Goal: Information Seeking & Learning: Understand process/instructions

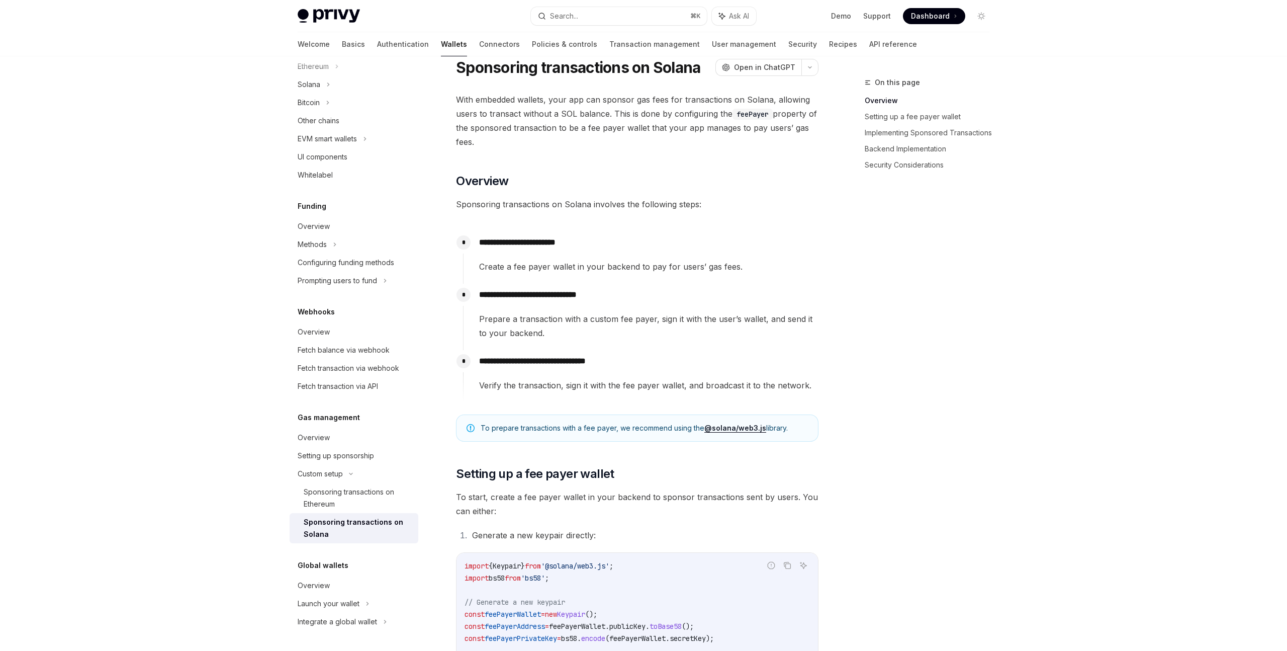
scroll to position [37, 0]
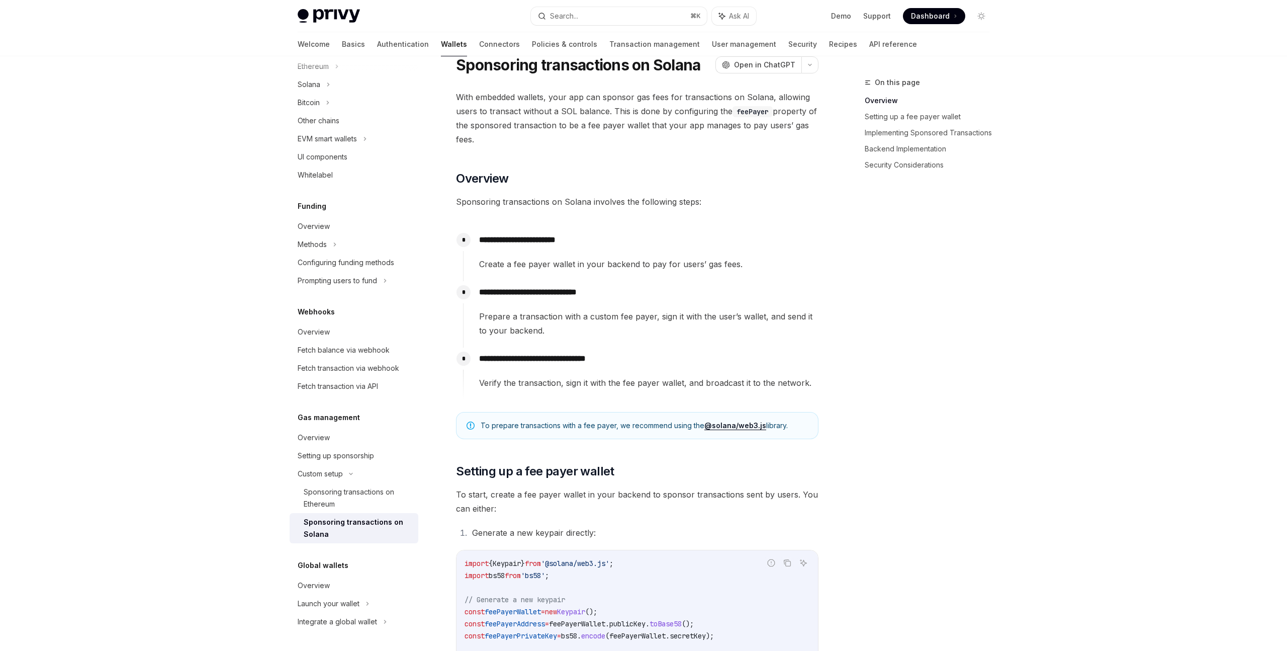
click at [519, 316] on span "Prepare a transaction with a custom fee payer, sign it with the user’s wallet, …" at bounding box center [648, 323] width 339 height 28
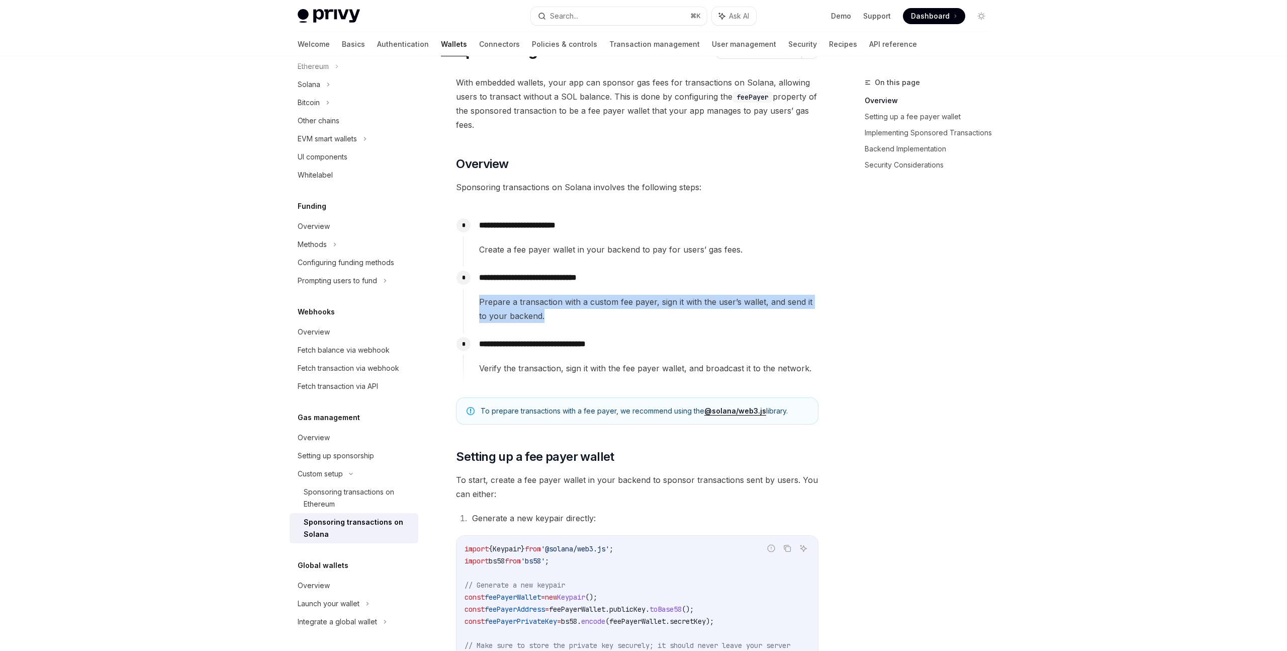
scroll to position [53, 0]
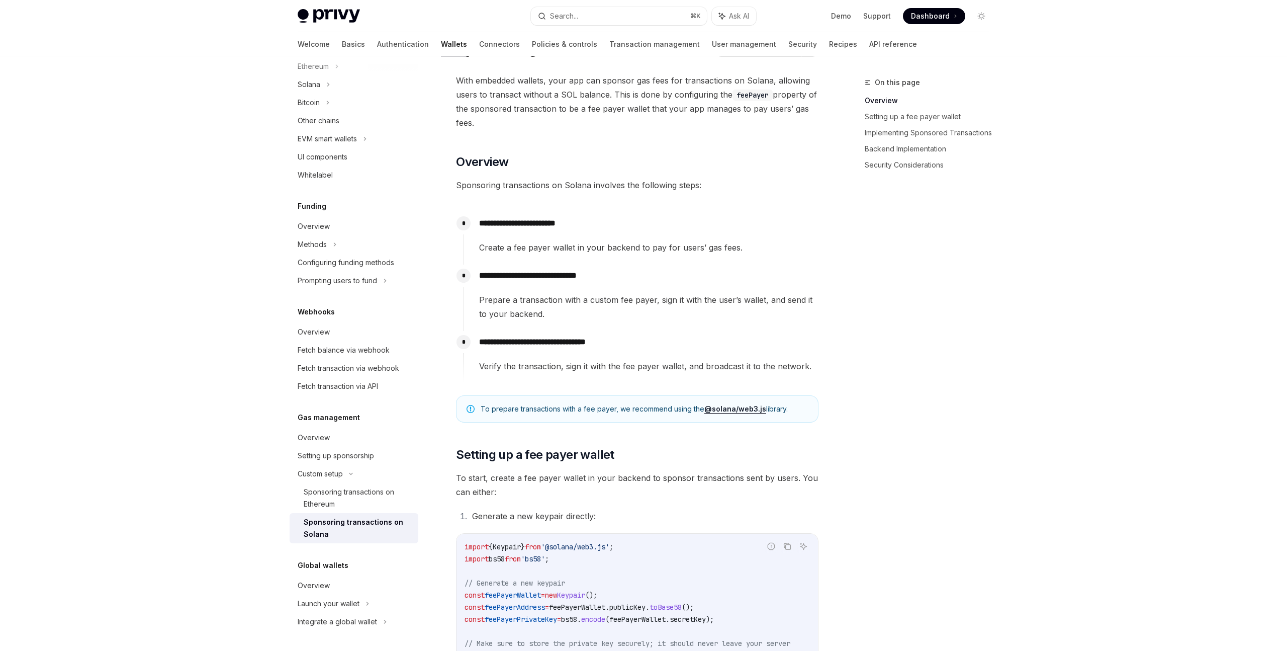
click at [566, 341] on p "**********" at bounding box center [648, 342] width 339 height 14
click at [530, 359] on span "Verify the transaction, sign it with the fee payer wallet, and broadcast it to …" at bounding box center [648, 366] width 339 height 14
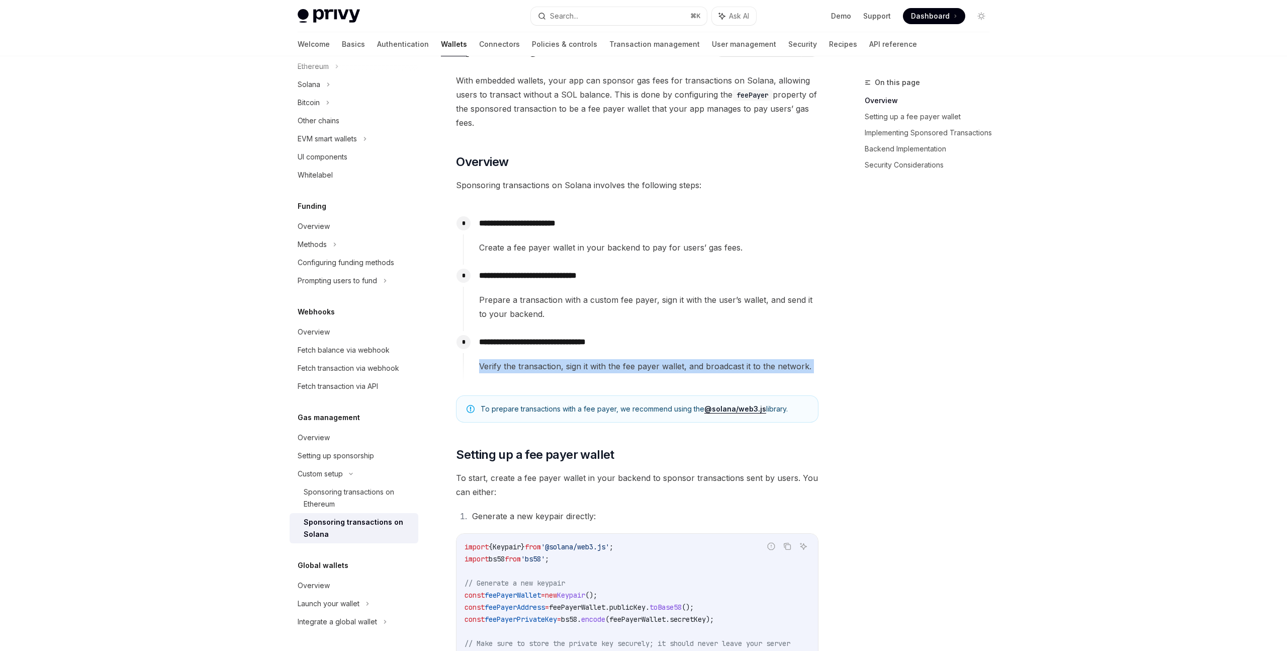
click at [530, 359] on span "Verify the transaction, sign it with the fee payer wallet, and broadcast it to …" at bounding box center [648, 366] width 339 height 14
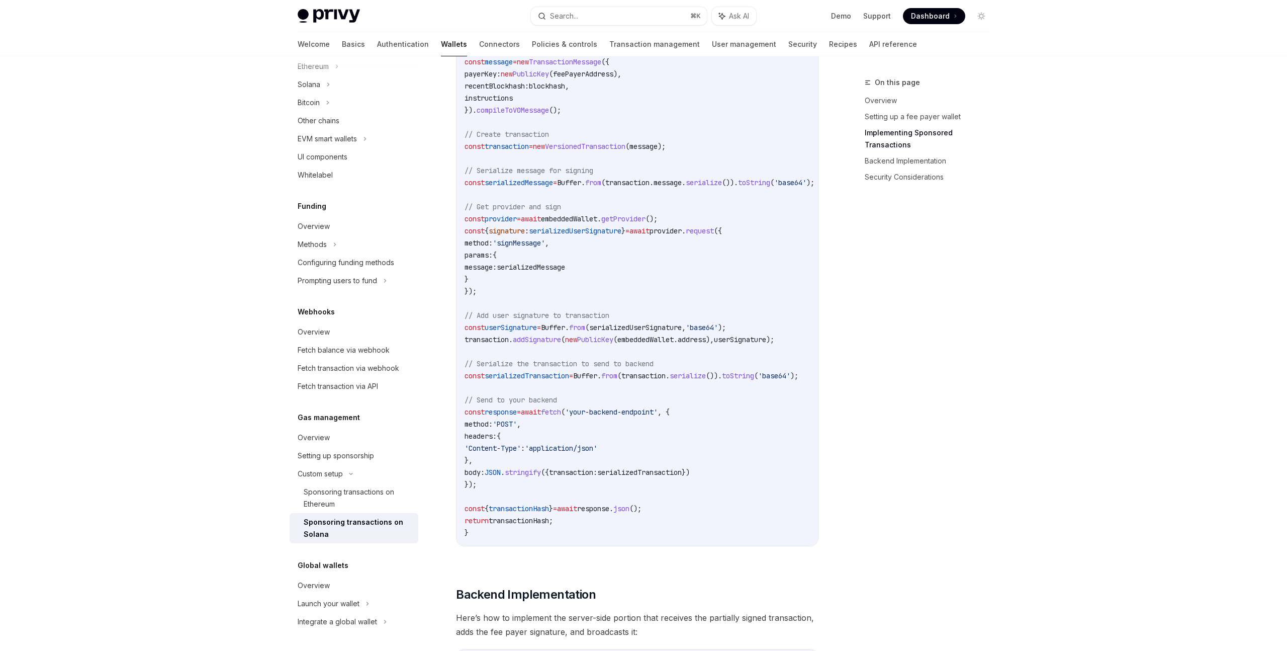
scroll to position [1144, 0]
click at [517, 218] on span "provider" at bounding box center [501, 215] width 32 height 9
copy span "provider"
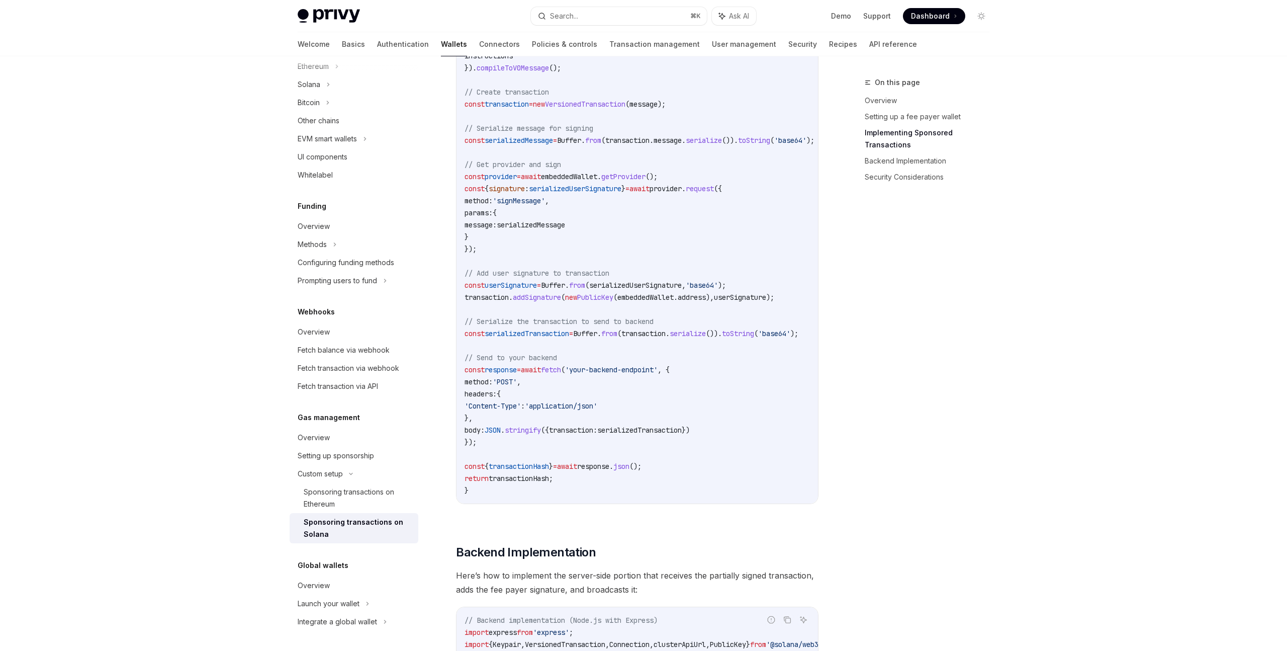
scroll to position [1186, 0]
click at [537, 285] on span "userSignature" at bounding box center [511, 281] width 52 height 9
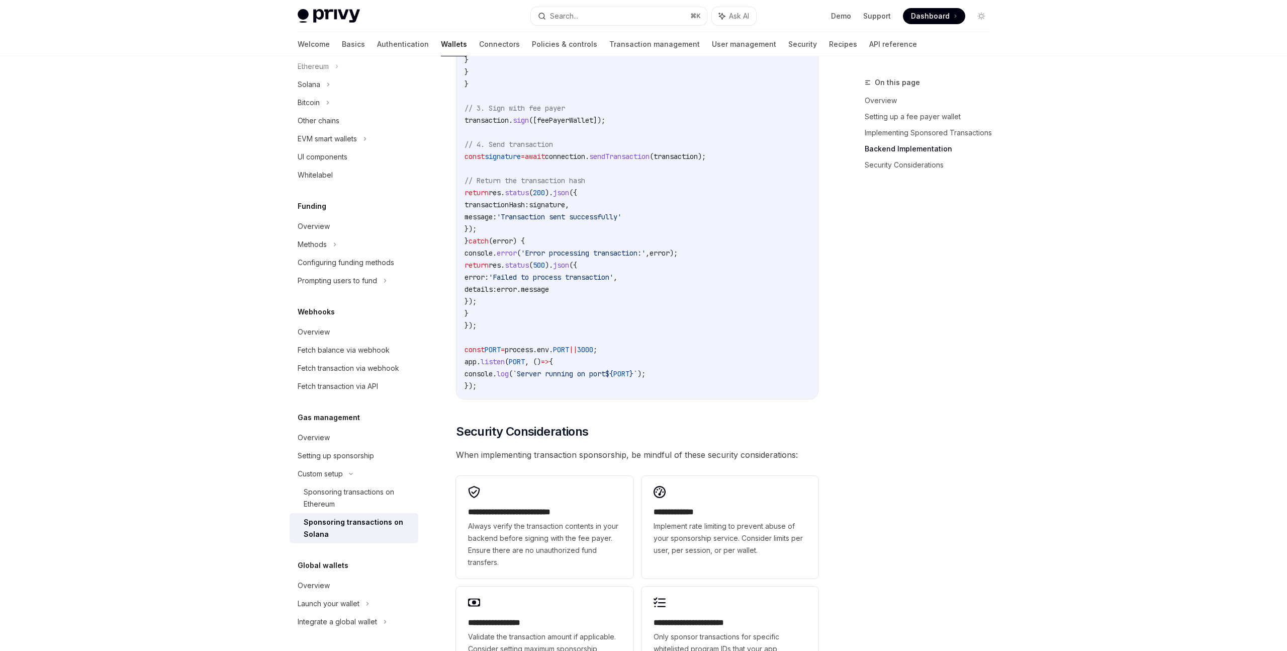
scroll to position [2550, 0]
